Goal: Task Accomplishment & Management: Use online tool/utility

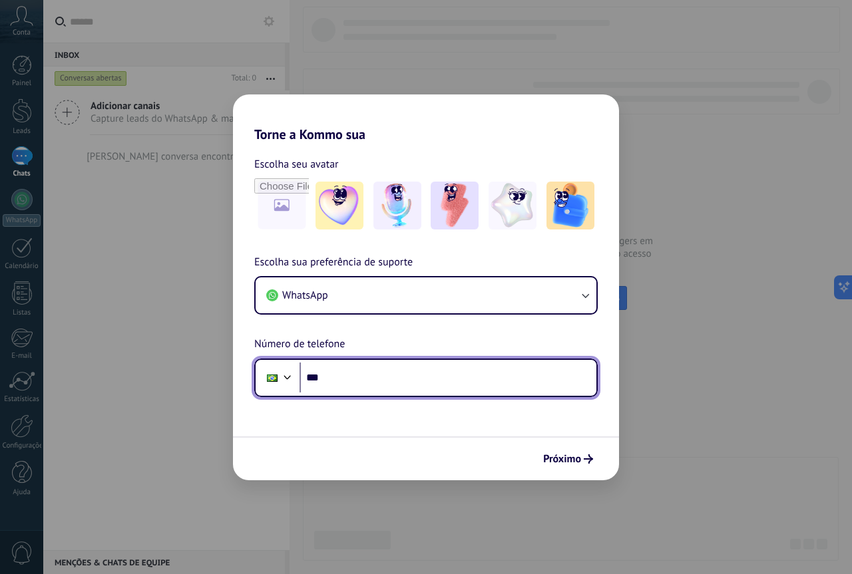
click at [415, 374] on input "***" at bounding box center [447, 378] width 297 height 31
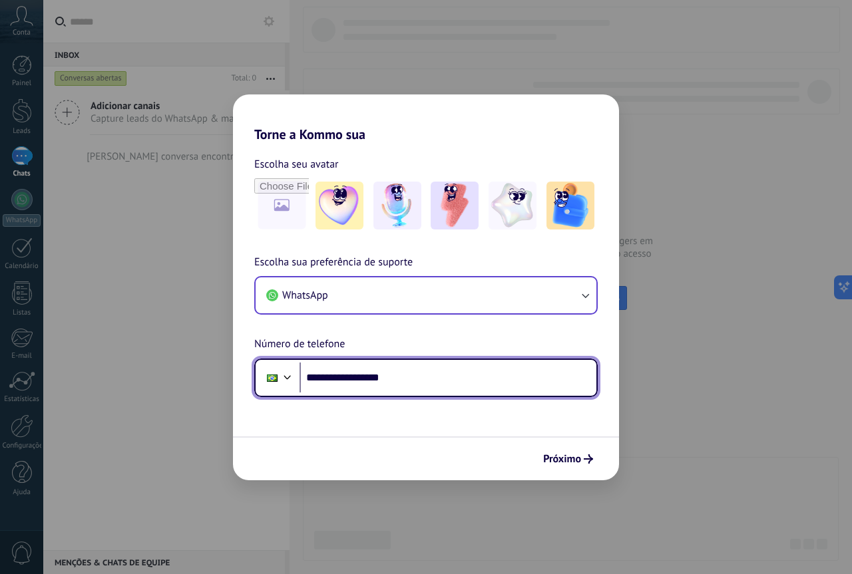
type input "**********"
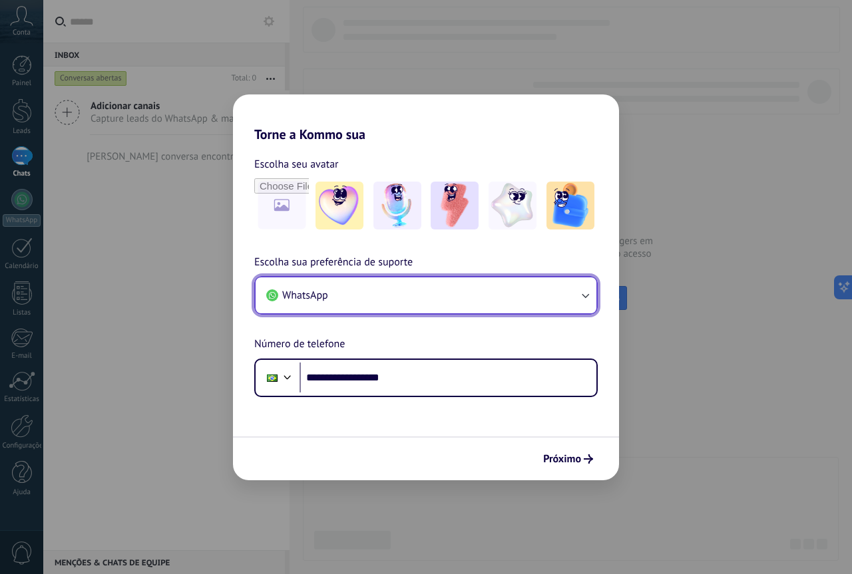
click at [571, 301] on button "WhatsApp" at bounding box center [425, 295] width 341 height 36
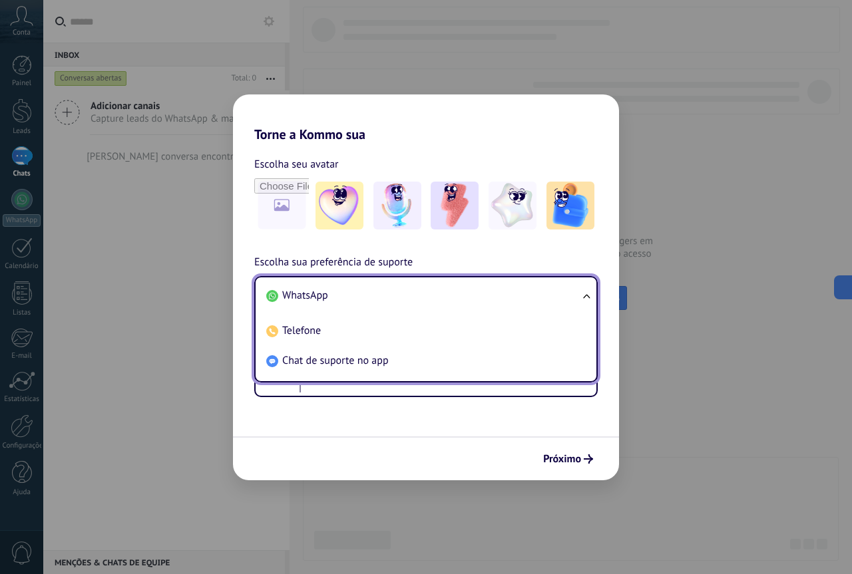
click at [573, 299] on li "WhatsApp" at bounding box center [423, 296] width 325 height 30
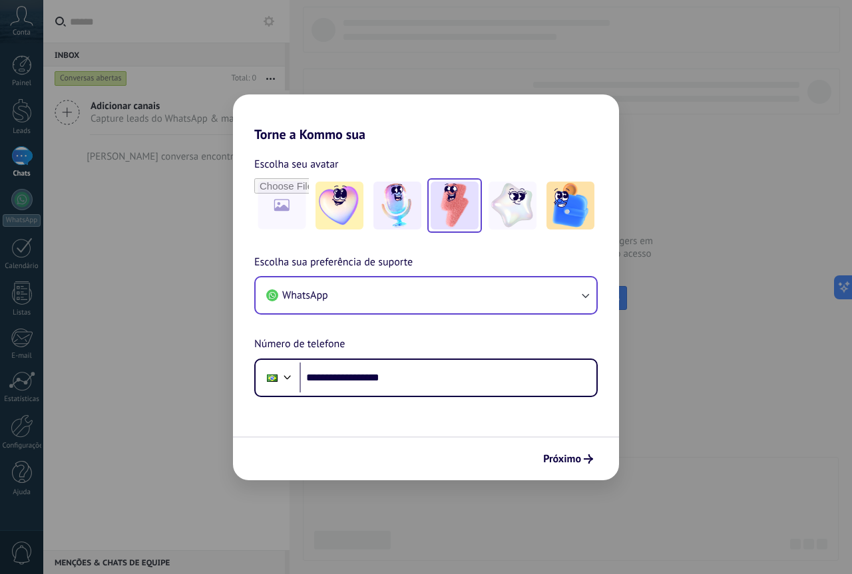
click at [450, 202] on img at bounding box center [454, 206] width 48 height 48
click at [569, 458] on span "Próximo" at bounding box center [562, 458] width 38 height 9
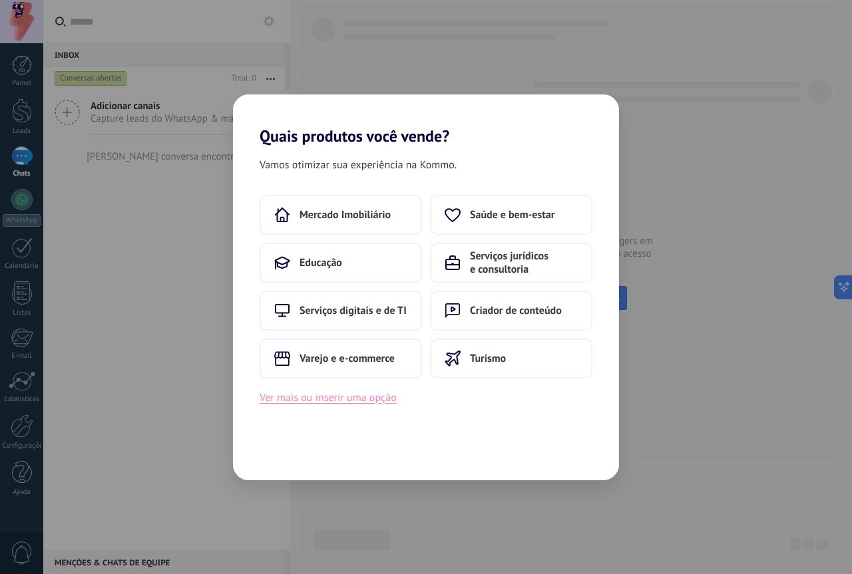
click at [359, 403] on button "Ver mais ou inserir uma opção" at bounding box center [327, 397] width 137 height 17
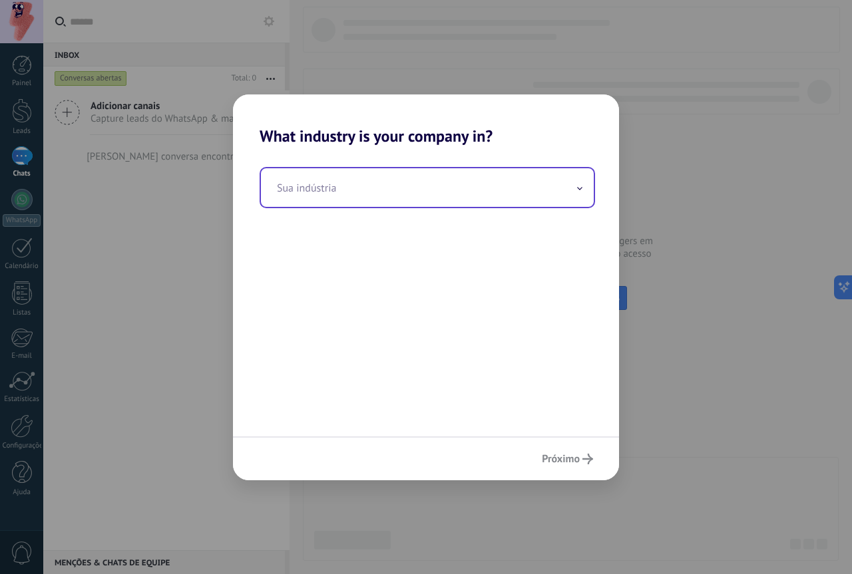
click at [488, 200] on input "text" at bounding box center [427, 187] width 333 height 39
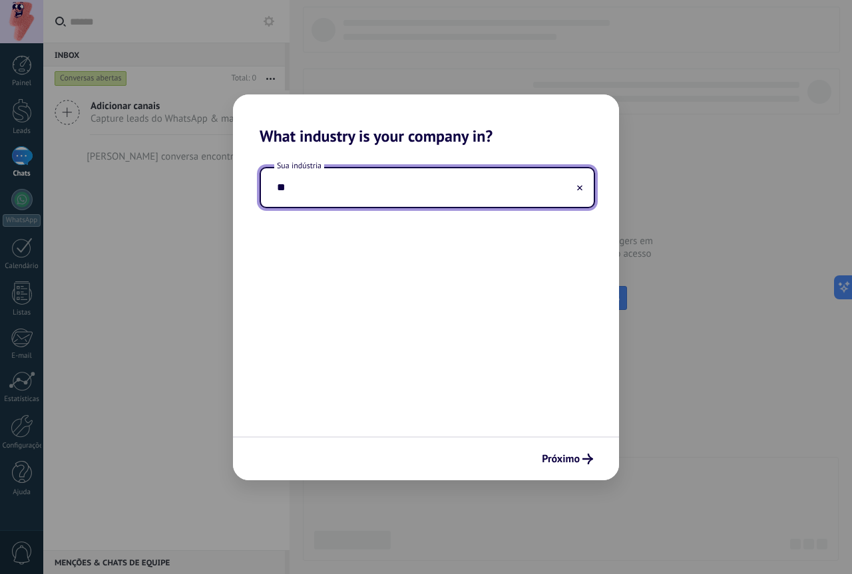
type input "*"
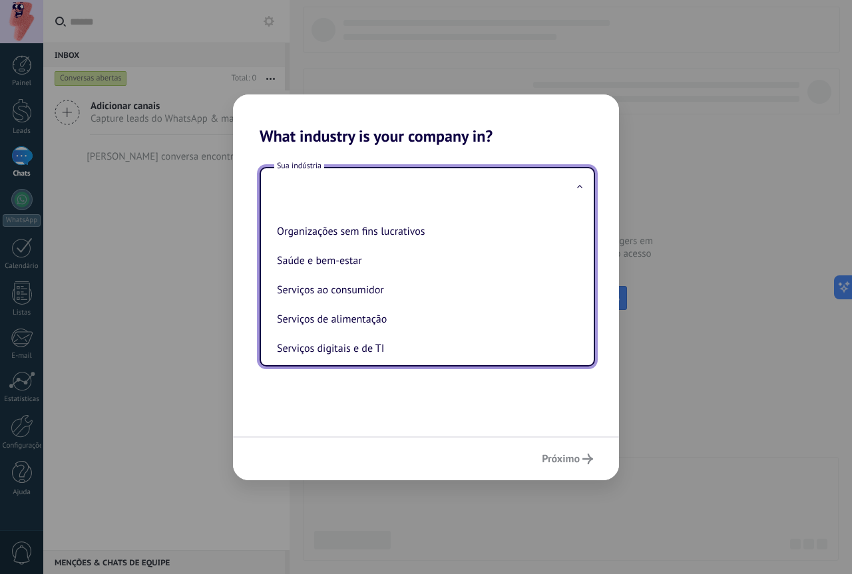
scroll to position [200, 0]
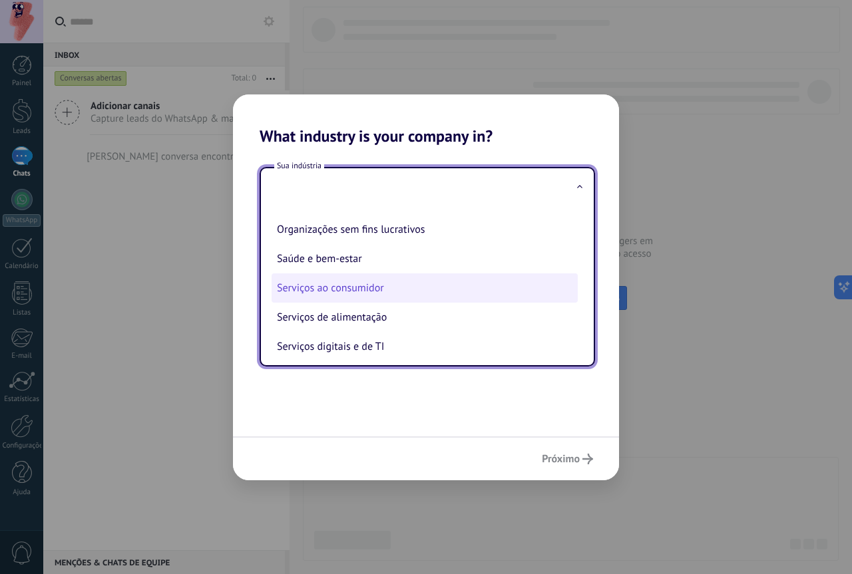
click at [397, 290] on li "Serviços ao consumidor" at bounding box center [424, 287] width 306 height 29
type input "**********"
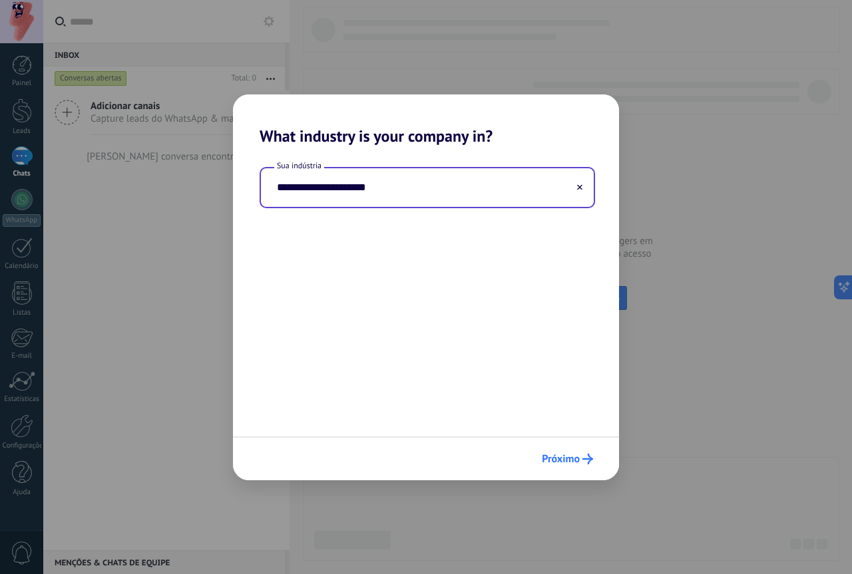
click at [579, 462] on span "Próximo" at bounding box center [567, 459] width 51 height 11
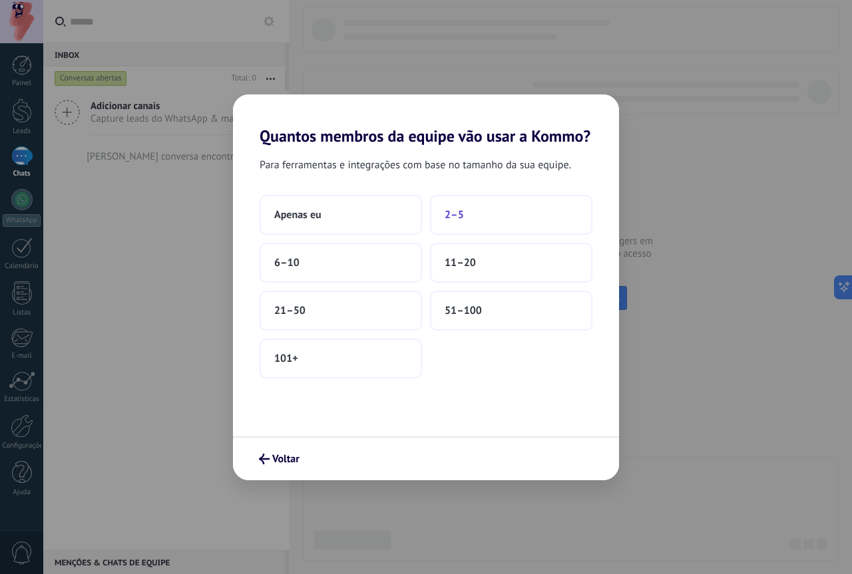
click at [474, 212] on button "2–5" at bounding box center [511, 215] width 162 height 40
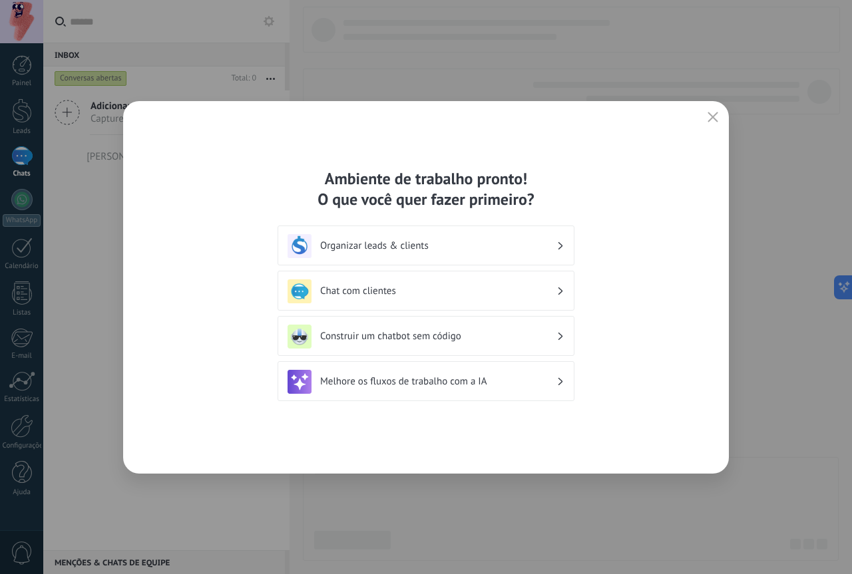
click at [482, 294] on h3 "Chat com clientes" at bounding box center [438, 291] width 236 height 13
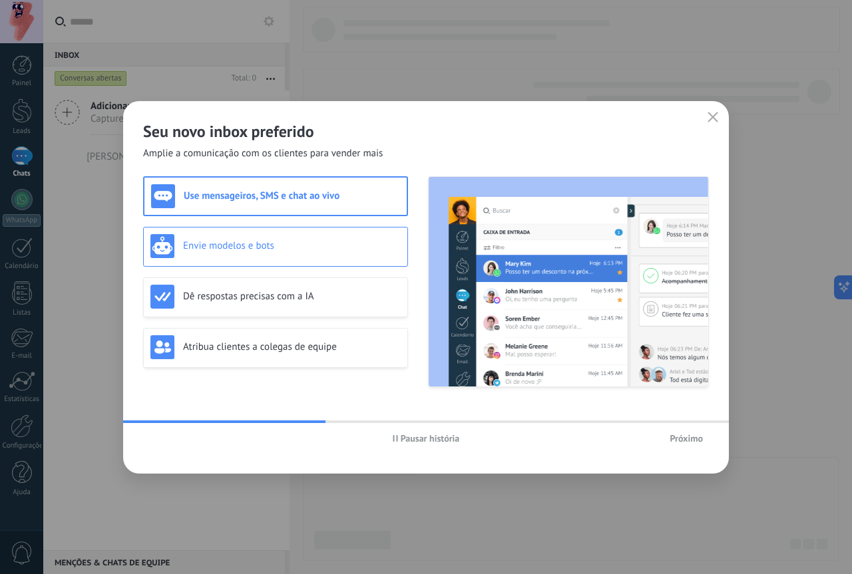
click at [338, 251] on h3 "Envie modelos e bots" at bounding box center [292, 246] width 218 height 13
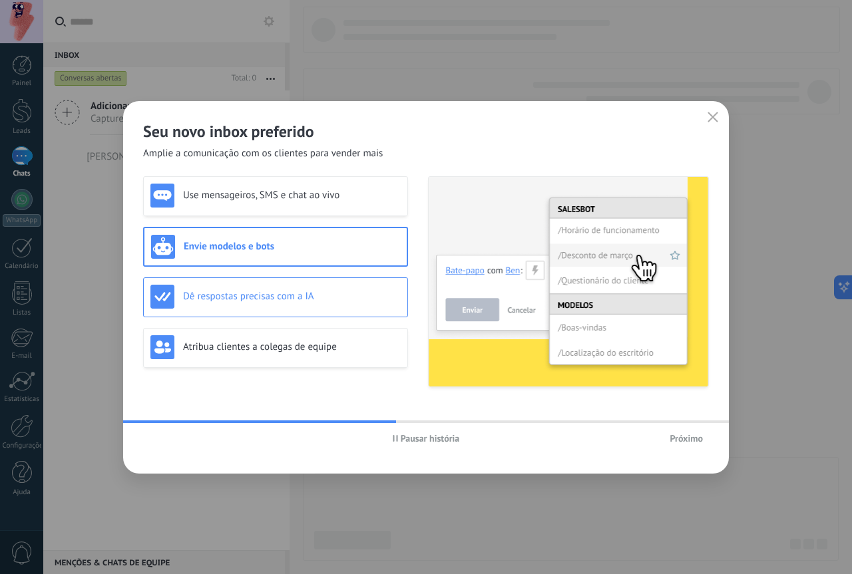
click at [319, 285] on div "Dê respostas precisas com a IA" at bounding box center [275, 297] width 250 height 24
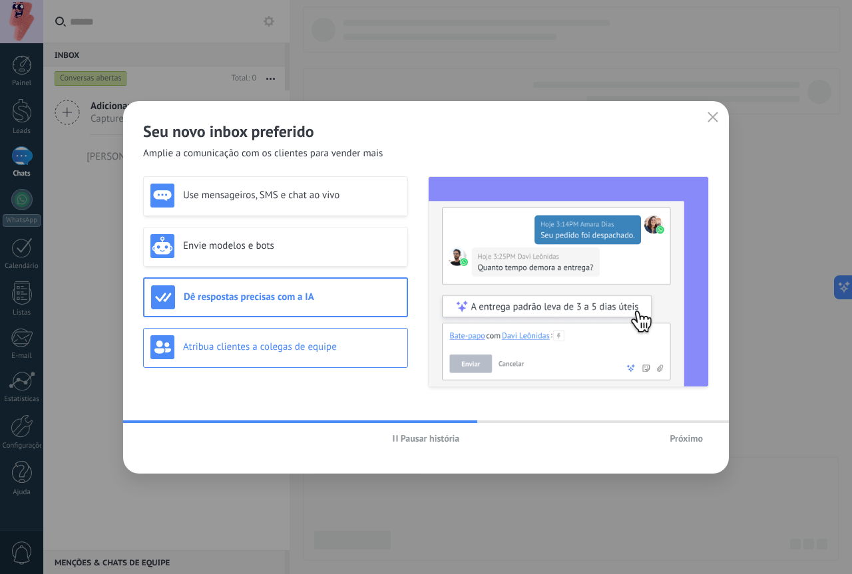
click at [329, 355] on div "Atribua clientes a colegas de equipe" at bounding box center [275, 347] width 250 height 24
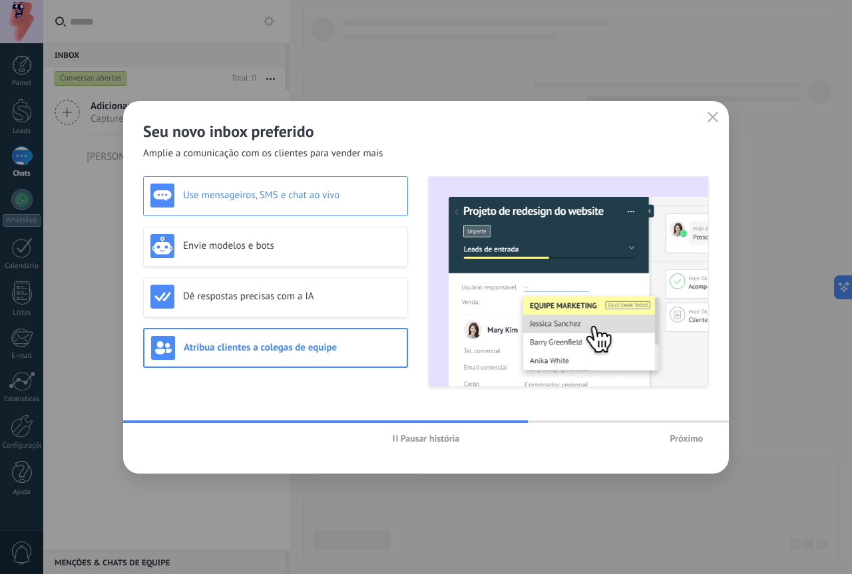
click at [356, 203] on div "Use mensageiros, SMS e chat ao vivo" at bounding box center [275, 196] width 250 height 24
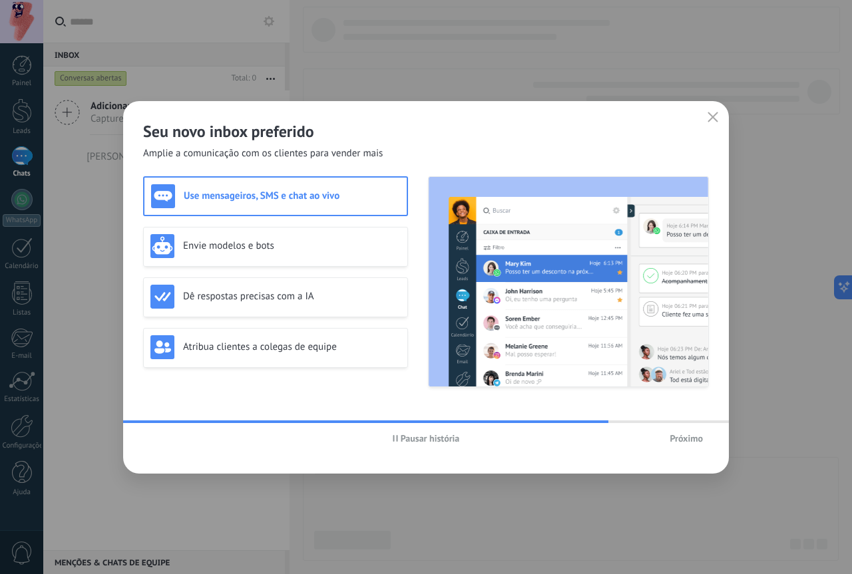
click at [683, 440] on span "Próximo" at bounding box center [685, 438] width 33 height 9
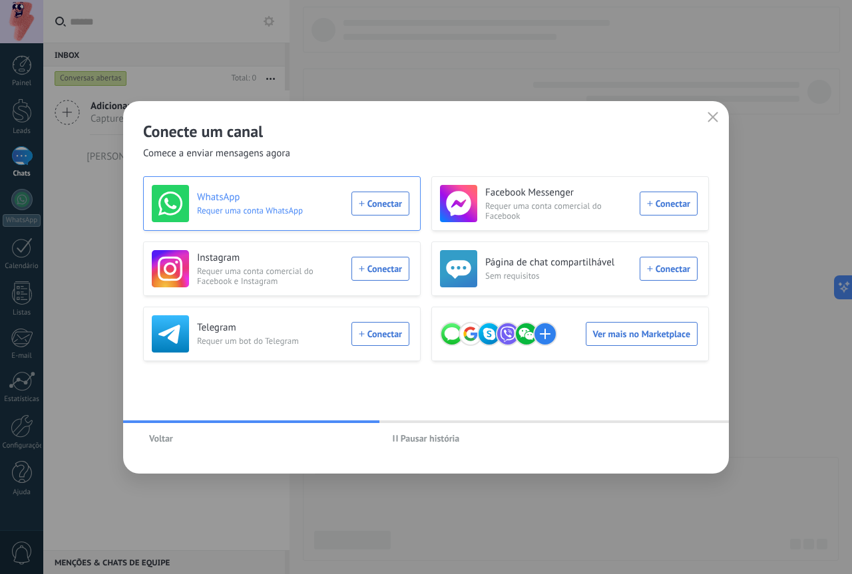
click at [369, 201] on div "WhatsApp Requer uma conta WhatsApp Conectar" at bounding box center [280, 203] width 257 height 37
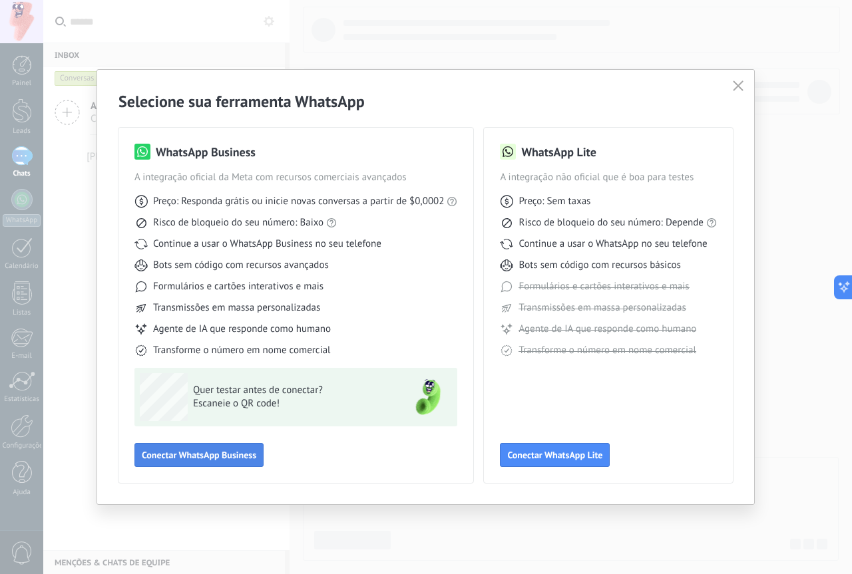
click at [176, 456] on span "Conectar WhatsApp Business" at bounding box center [199, 454] width 114 height 9
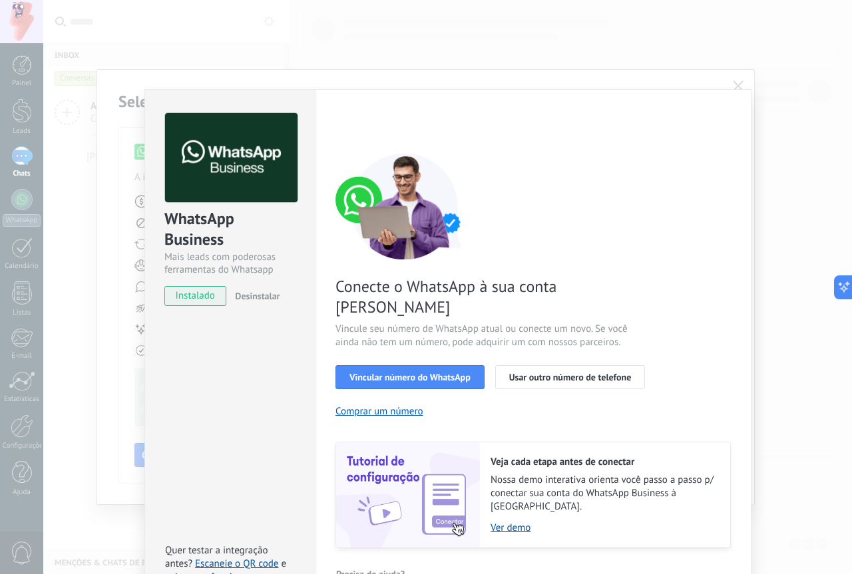
scroll to position [3, 0]
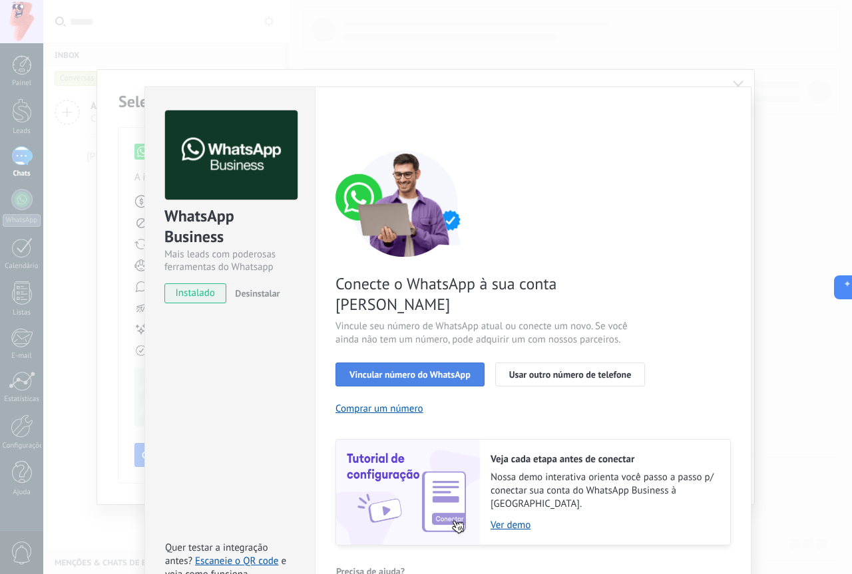
click at [460, 370] on span "Vincular número do WhatsApp" at bounding box center [409, 374] width 121 height 9
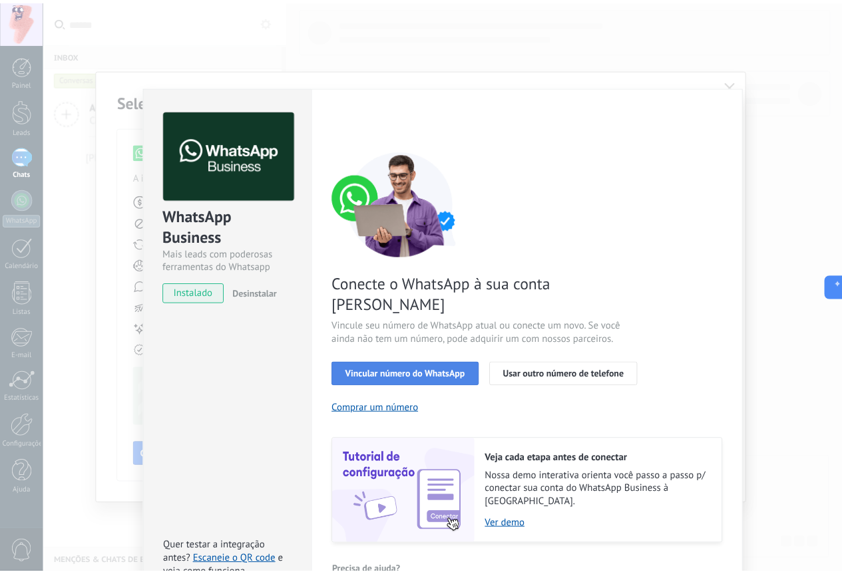
scroll to position [0, 0]
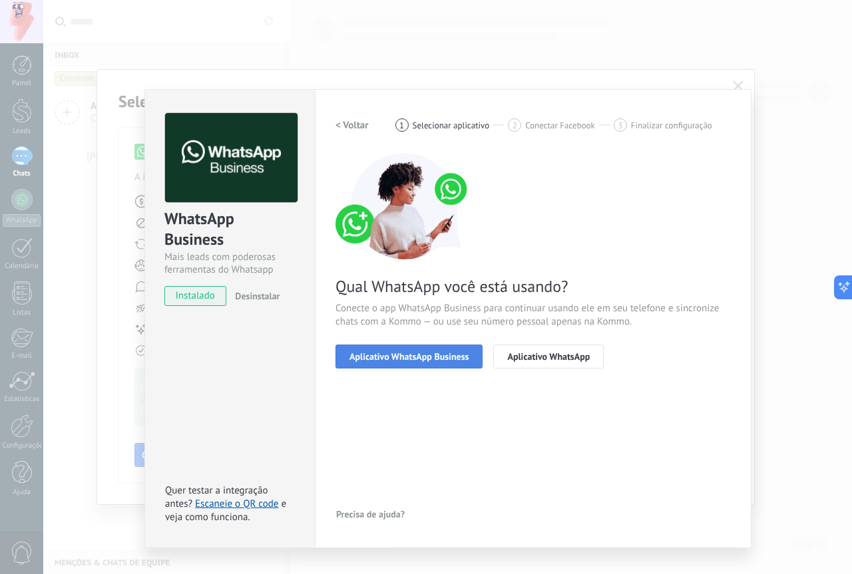
click at [450, 361] on span "Aplicativo WhatsApp Business" at bounding box center [408, 356] width 119 height 9
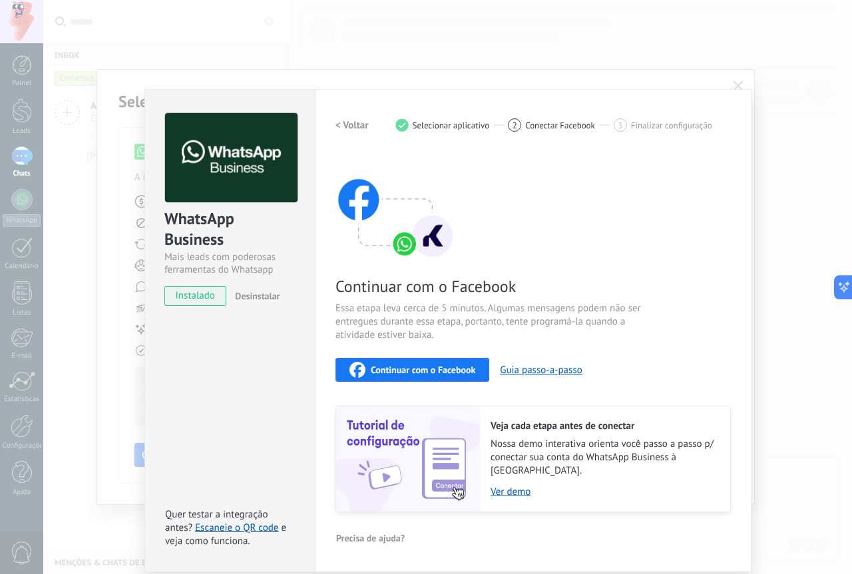
click at [438, 377] on button "Continuar com o Facebook" at bounding box center [412, 370] width 154 height 24
click at [196, 299] on span "instalado" at bounding box center [195, 296] width 61 height 20
click at [380, 368] on span "Continuar com o Facebook" at bounding box center [423, 369] width 104 height 9
click at [735, 80] on div "WhatsApp Business Mais leads com poderosas ferramentas do Whatsapp instalado De…" at bounding box center [447, 287] width 808 height 574
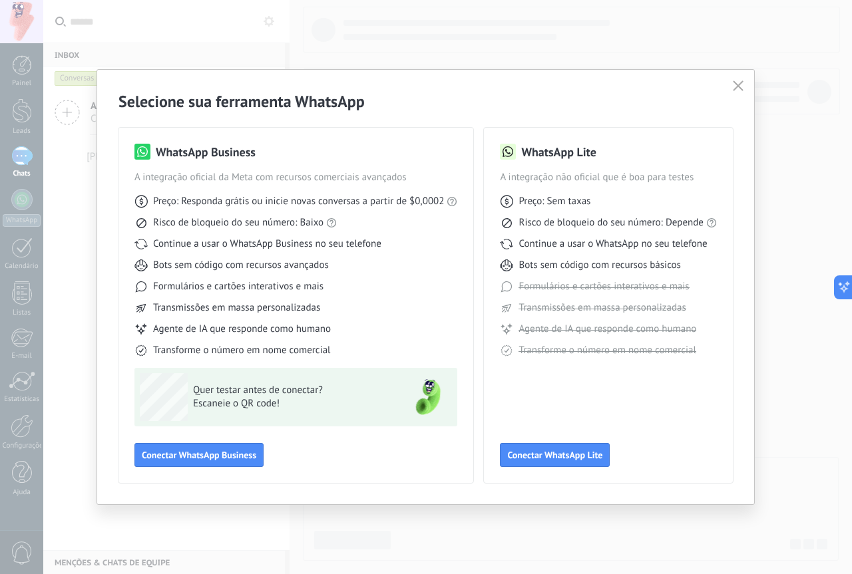
click at [736, 83] on icon "button" at bounding box center [737, 86] width 11 height 11
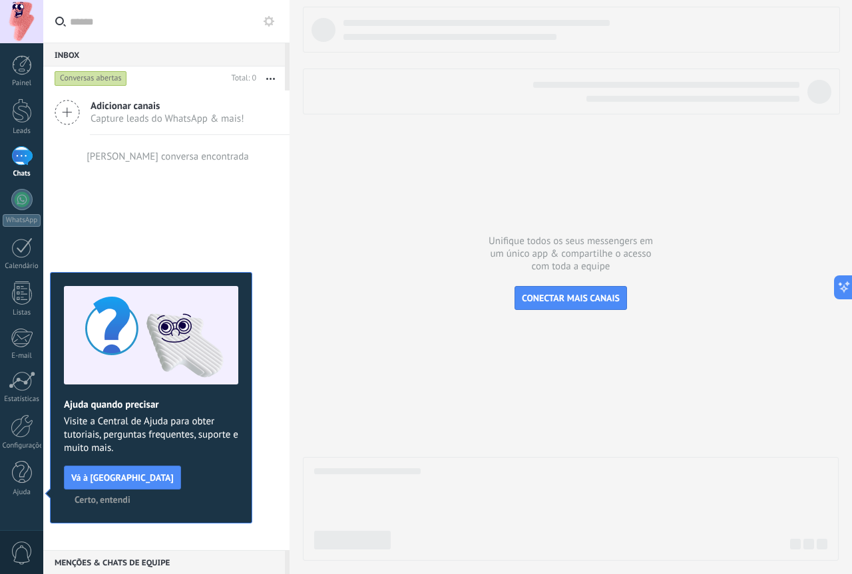
click at [13, 165] on div at bounding box center [21, 155] width 21 height 19
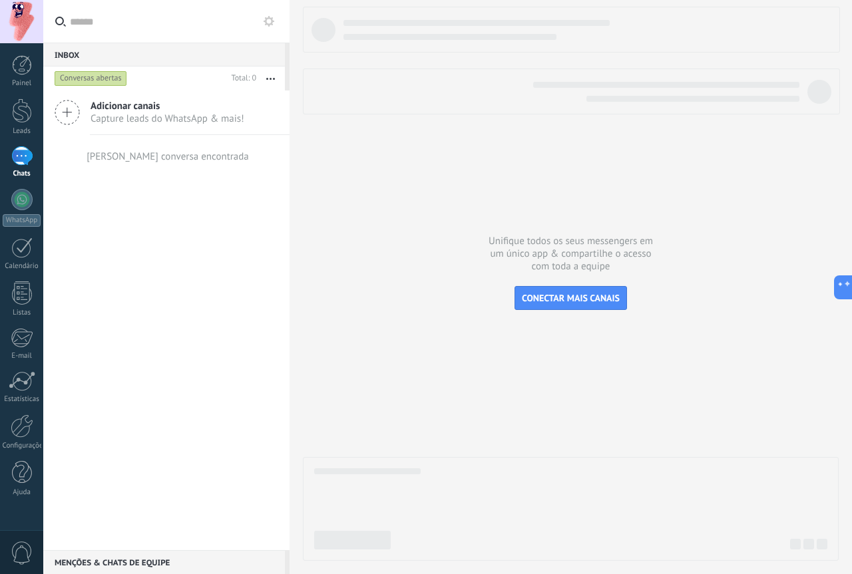
click at [204, 112] on span "Adicionar canais" at bounding box center [167, 106] width 154 height 13
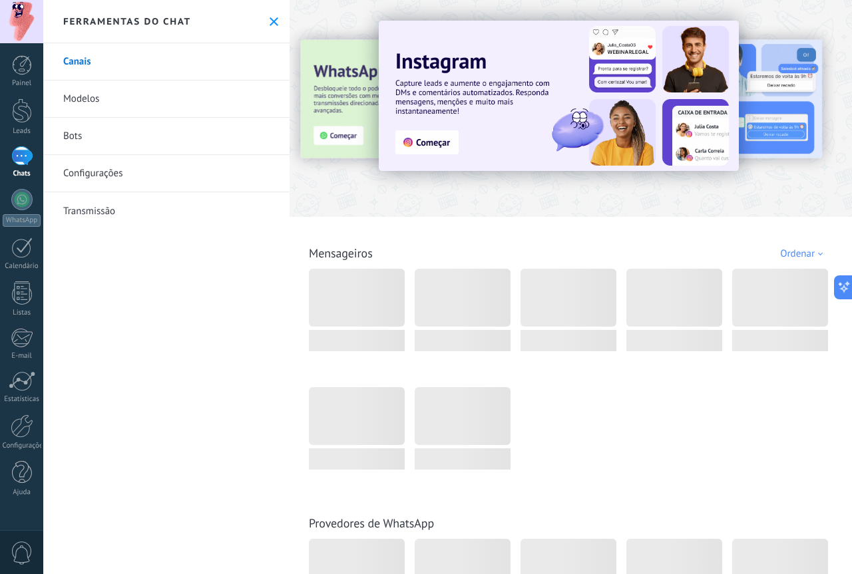
click at [263, 21] on div "Ferramentas do chat" at bounding box center [166, 21] width 246 height 43
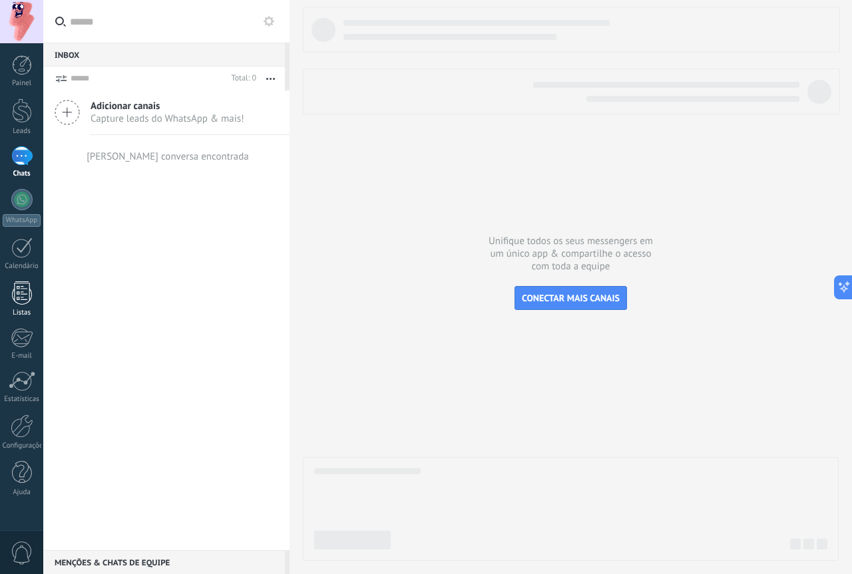
click at [29, 303] on div at bounding box center [22, 292] width 20 height 23
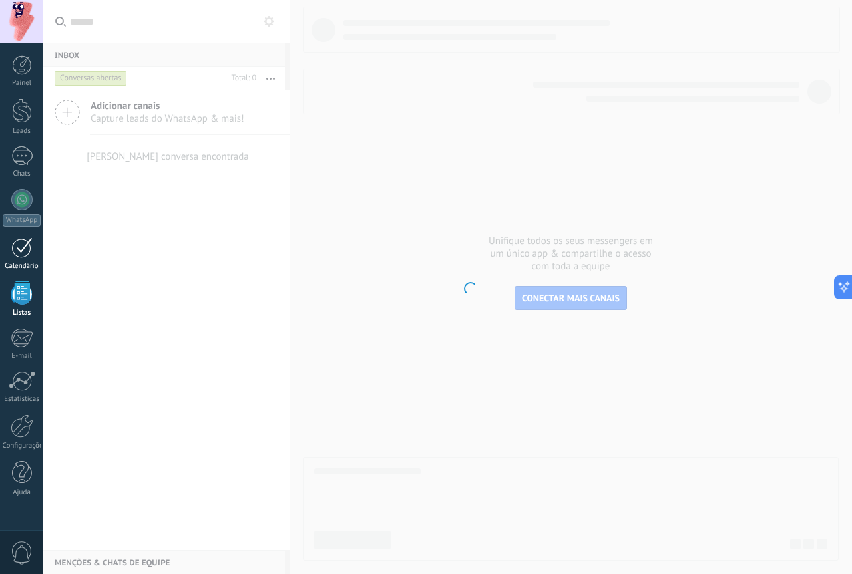
click at [17, 255] on div at bounding box center [21, 248] width 21 height 21
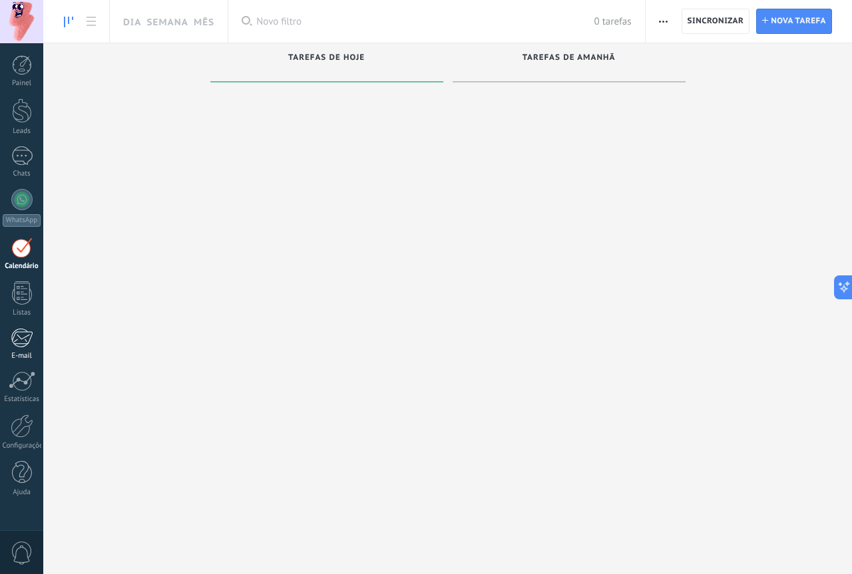
click at [26, 337] on div at bounding box center [22, 338] width 22 height 20
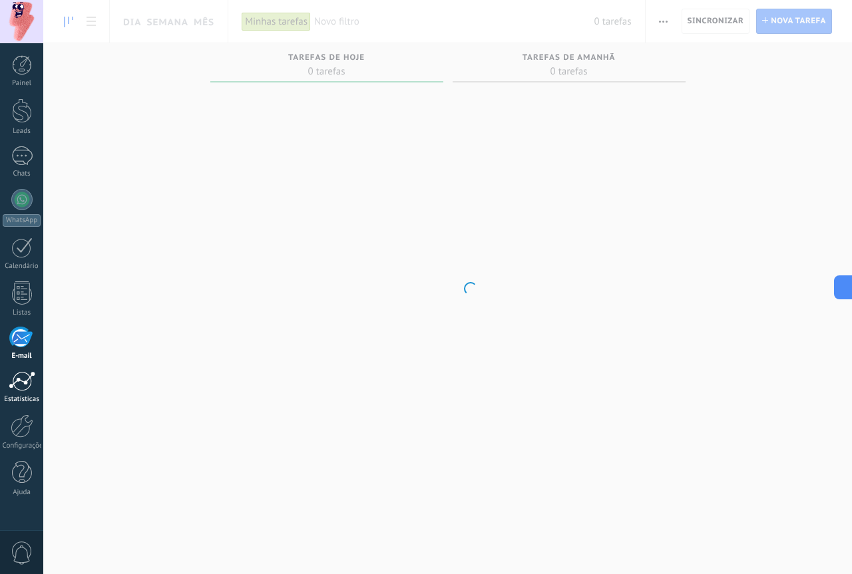
click at [26, 377] on div at bounding box center [22, 381] width 27 height 20
click at [26, 417] on div at bounding box center [22, 425] width 23 height 23
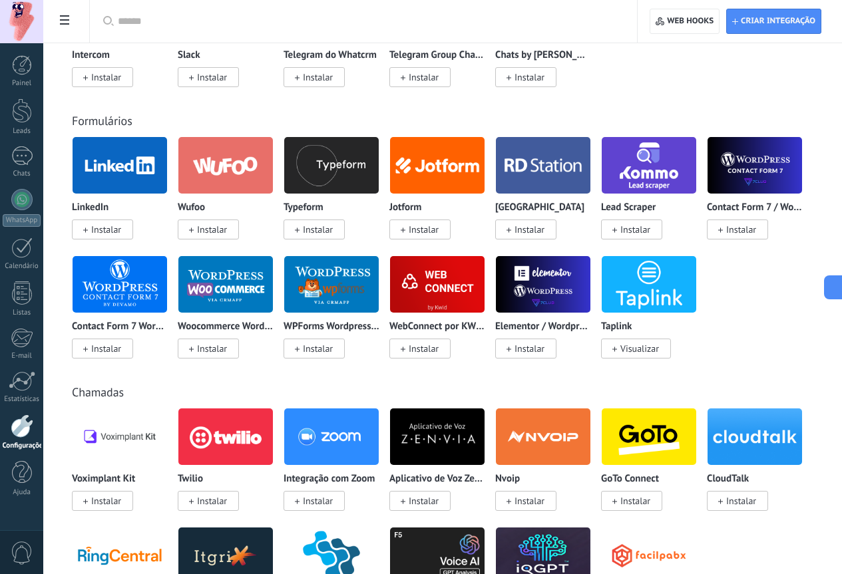
scroll to position [1064, 0]
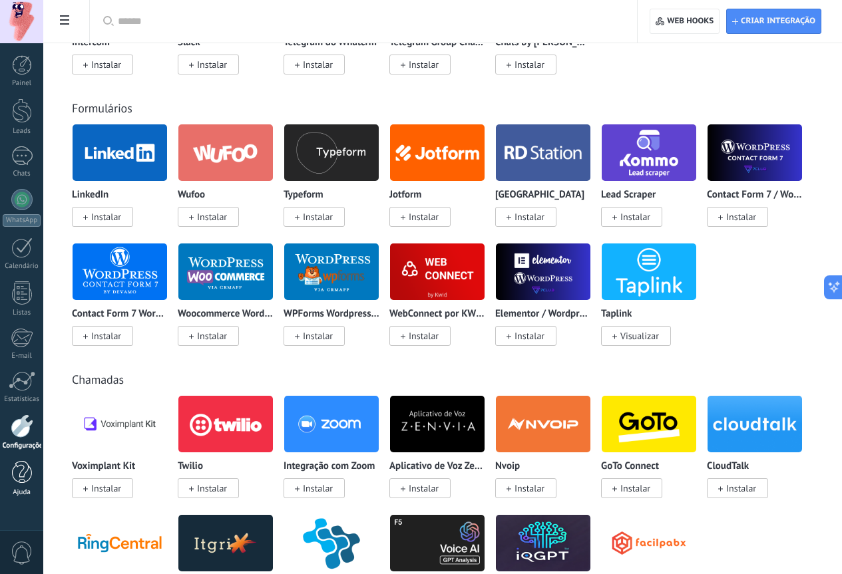
click at [27, 488] on div "Ajuda" at bounding box center [22, 492] width 39 height 9
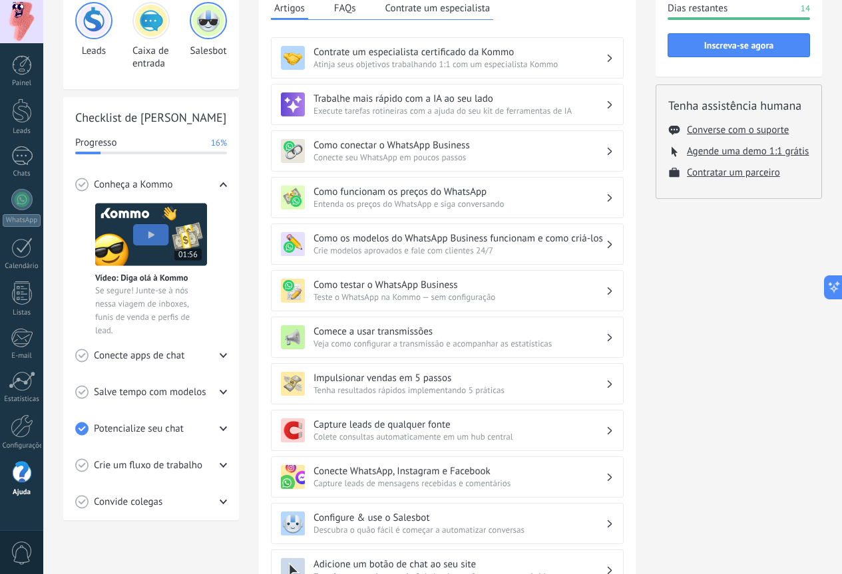
scroll to position [249, 0]
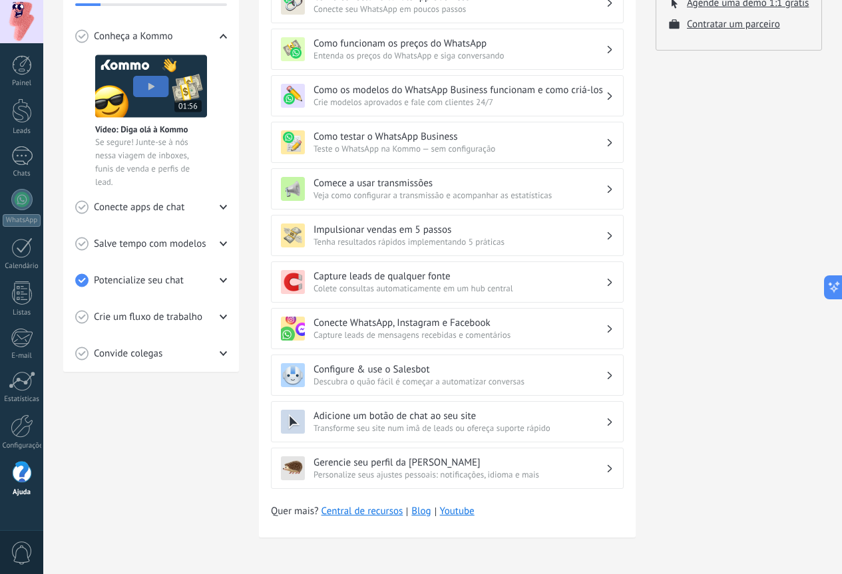
click at [13, 545] on span "0" at bounding box center [22, 553] width 23 height 23
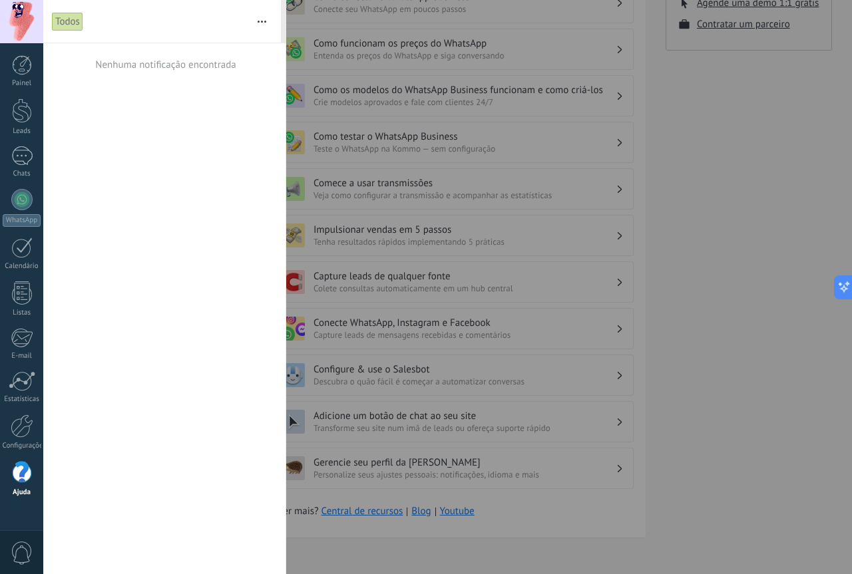
click at [728, 240] on div at bounding box center [426, 287] width 852 height 574
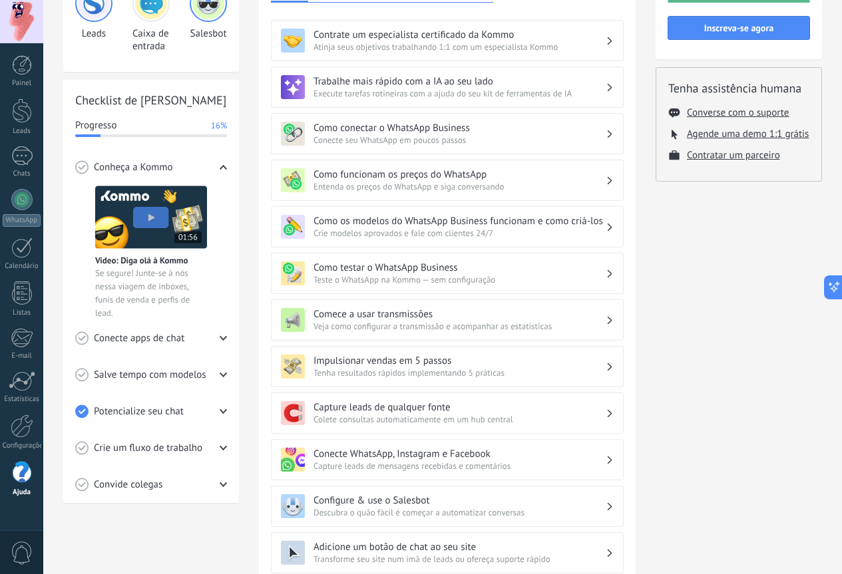
scroll to position [0, 0]
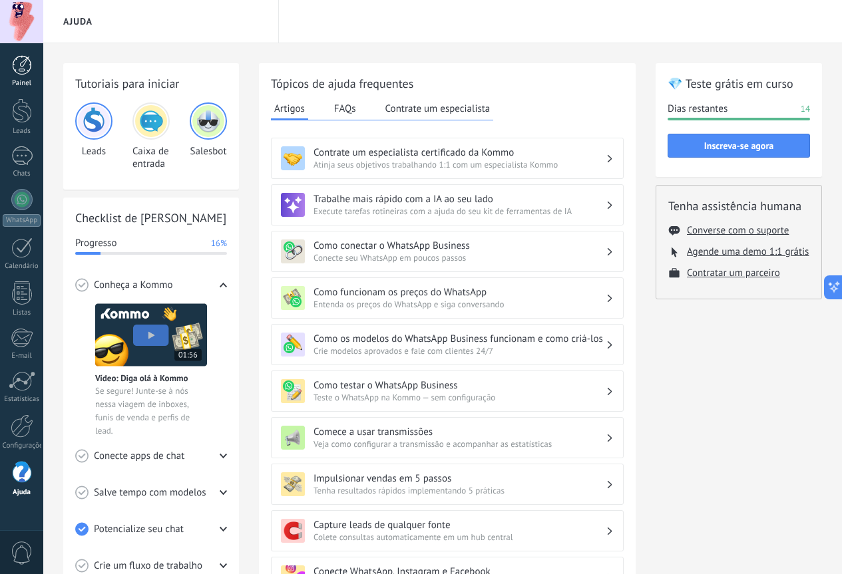
click at [18, 74] on div at bounding box center [22, 65] width 20 height 20
